Goal: Find contact information: Find contact information

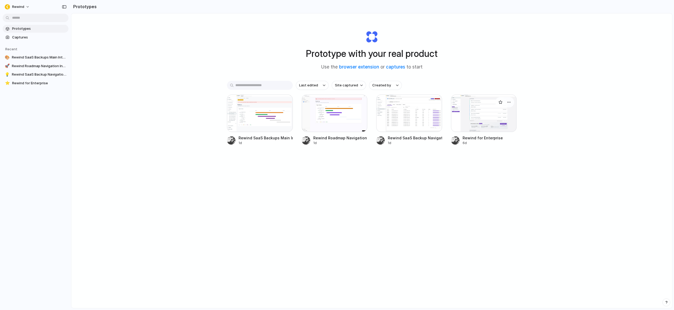
click at [493, 115] on div at bounding box center [484, 113] width 66 height 37
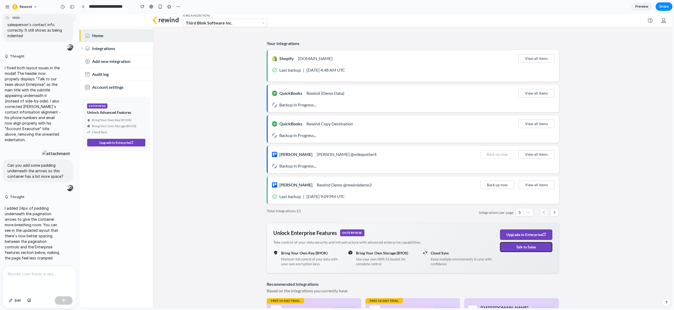
click at [530, 249] on button "Talk to Sales" at bounding box center [526, 247] width 52 height 10
